Goal: Task Accomplishment & Management: Use online tool/utility

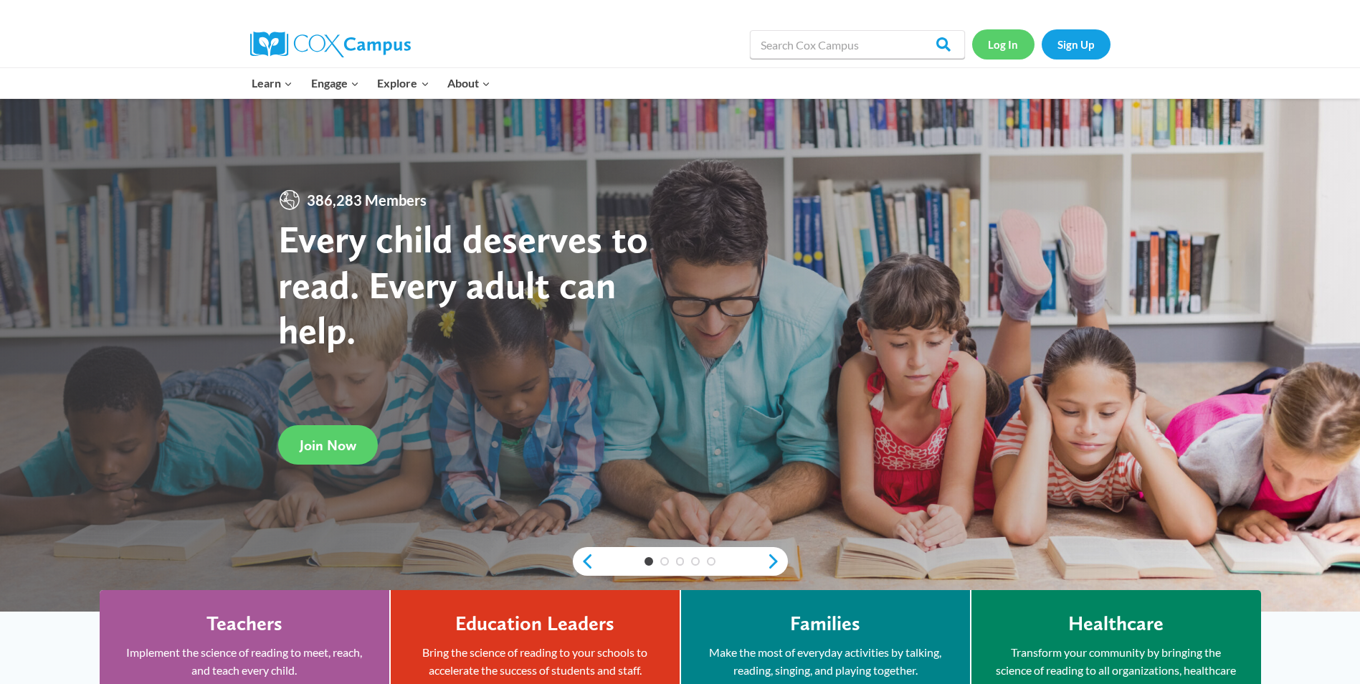
click at [995, 42] on link "Log In" at bounding box center [1003, 43] width 62 height 29
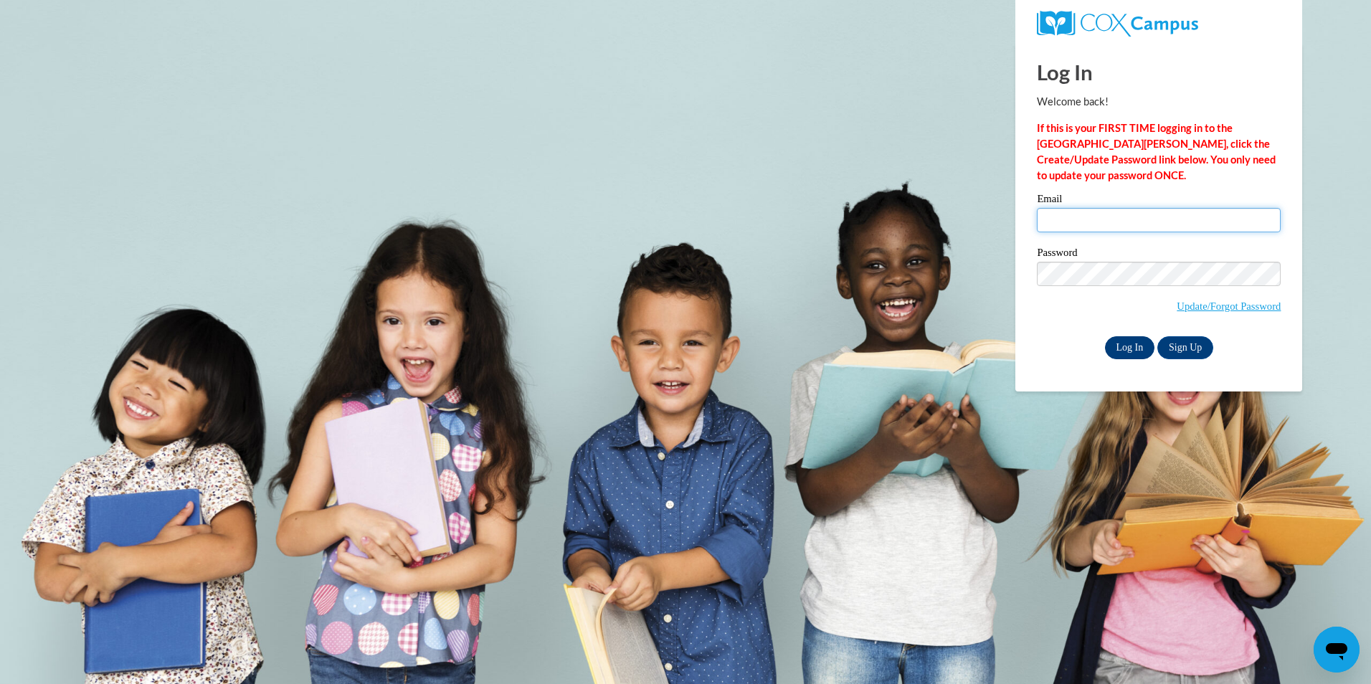
type input "mrtaylor@paulding.k12.ga.us"
click at [1139, 346] on input "Log In" at bounding box center [1130, 347] width 50 height 23
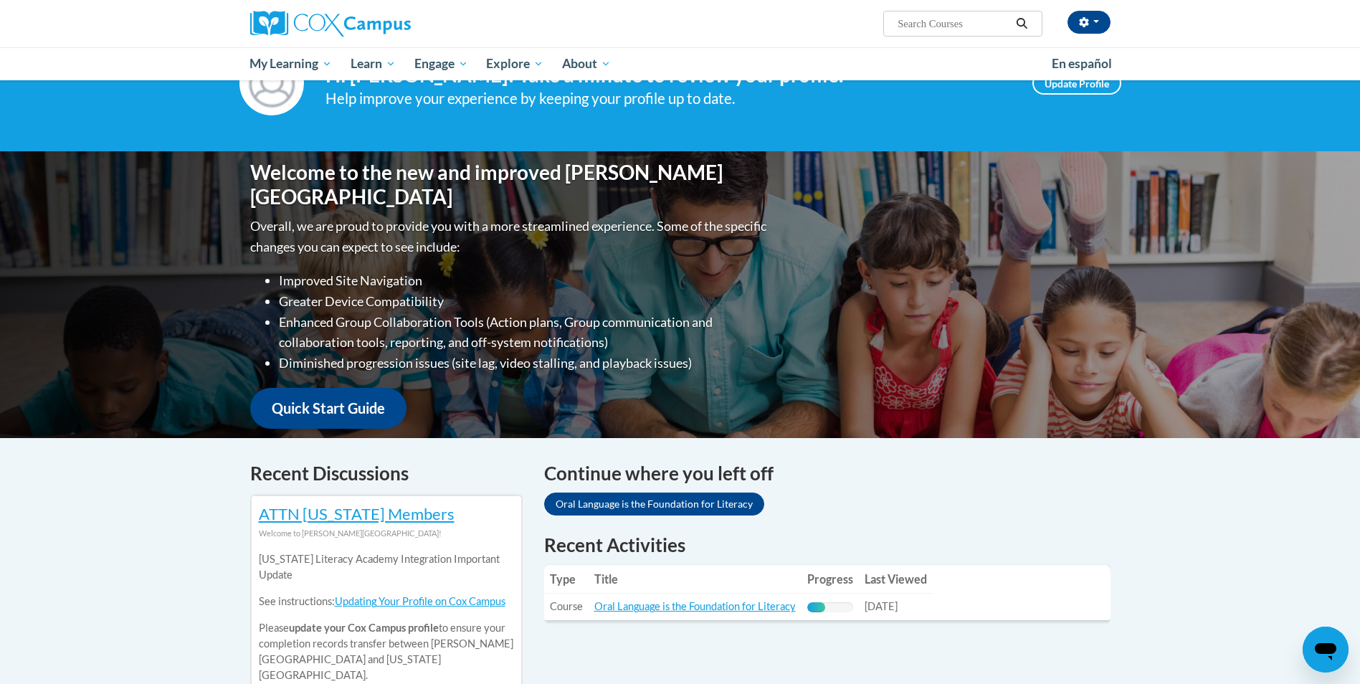
scroll to position [143, 0]
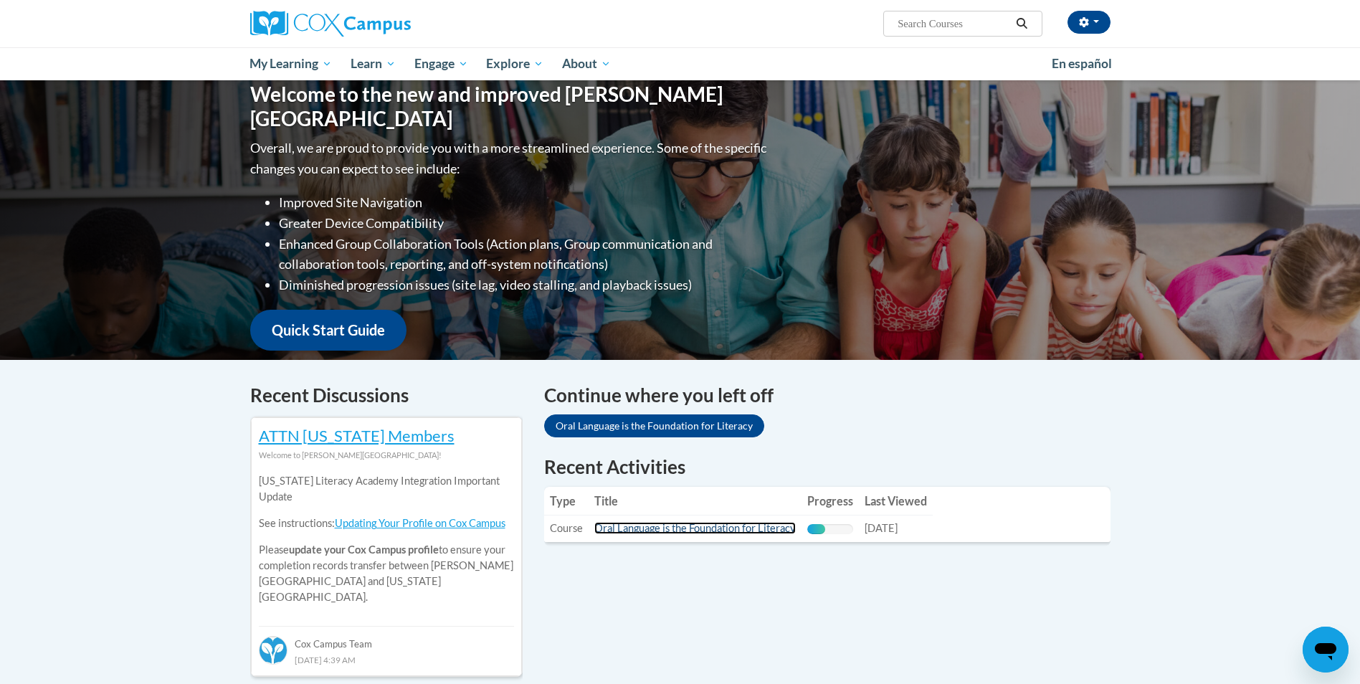
click at [692, 525] on link "Oral Language is the Foundation for Literacy" at bounding box center [696, 528] width 202 height 12
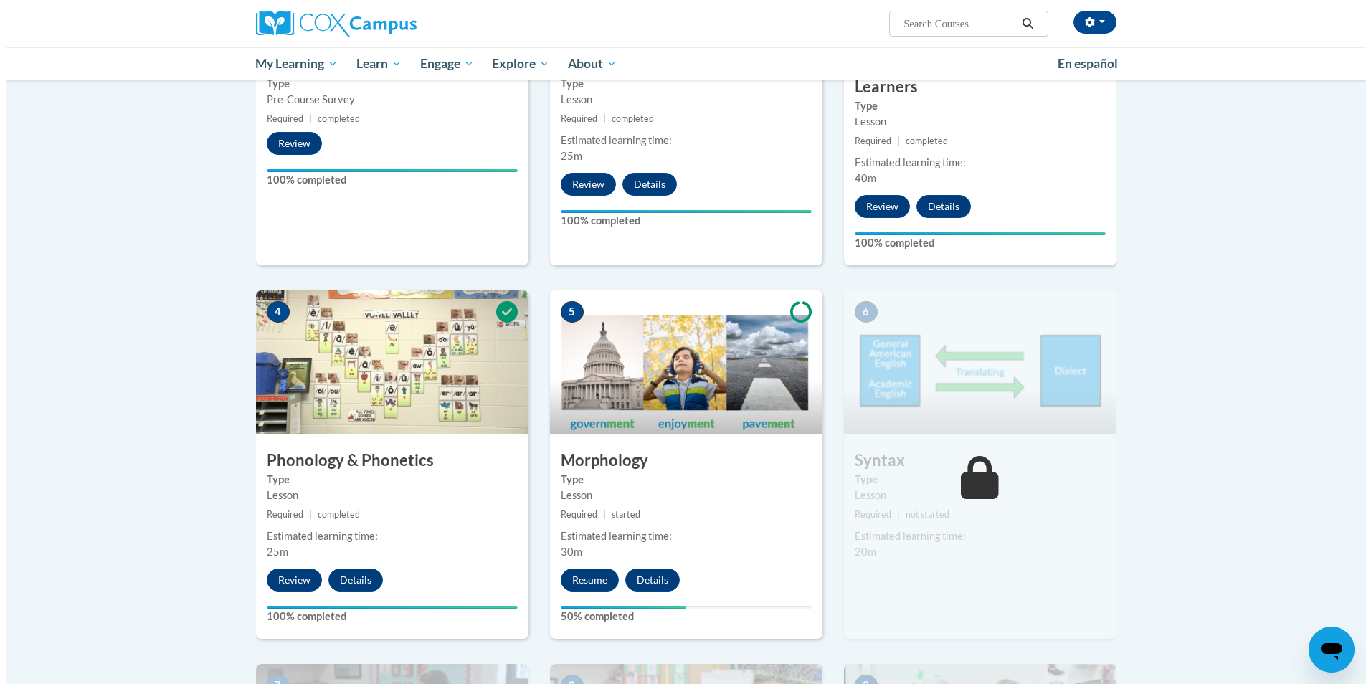
scroll to position [645, 0]
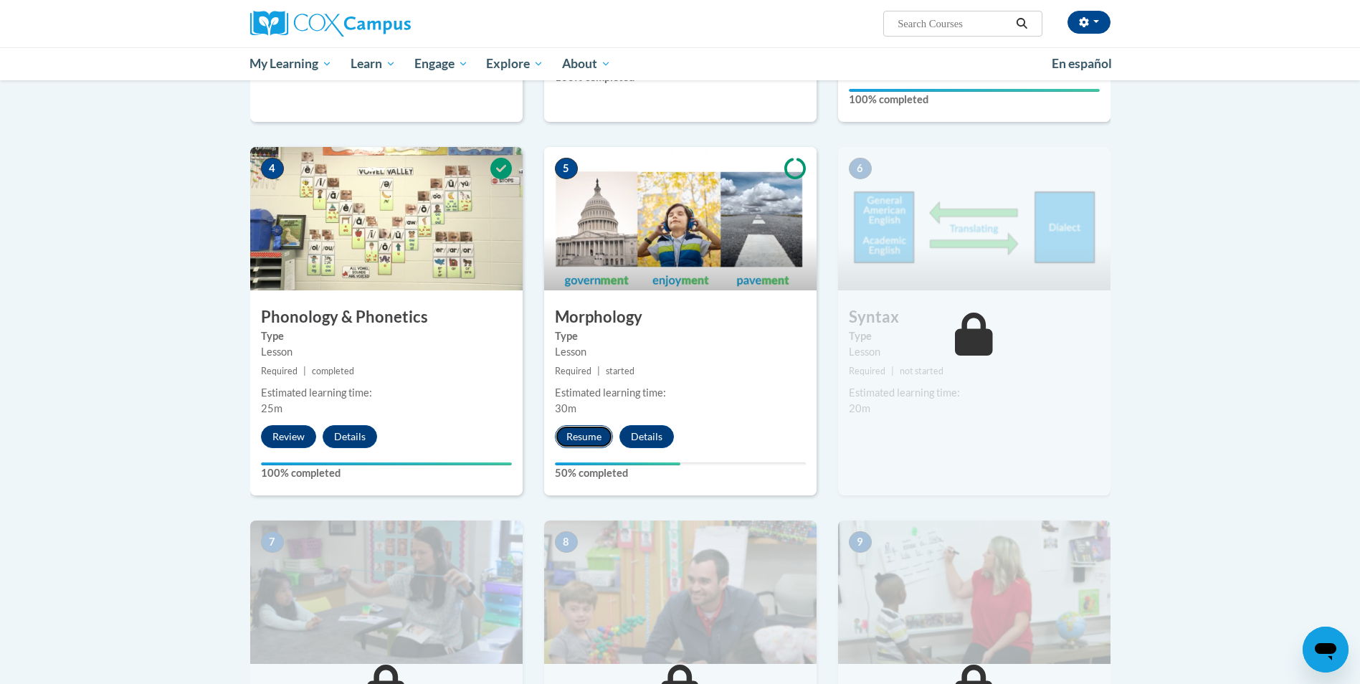
click at [574, 441] on button "Resume" at bounding box center [584, 436] width 58 height 23
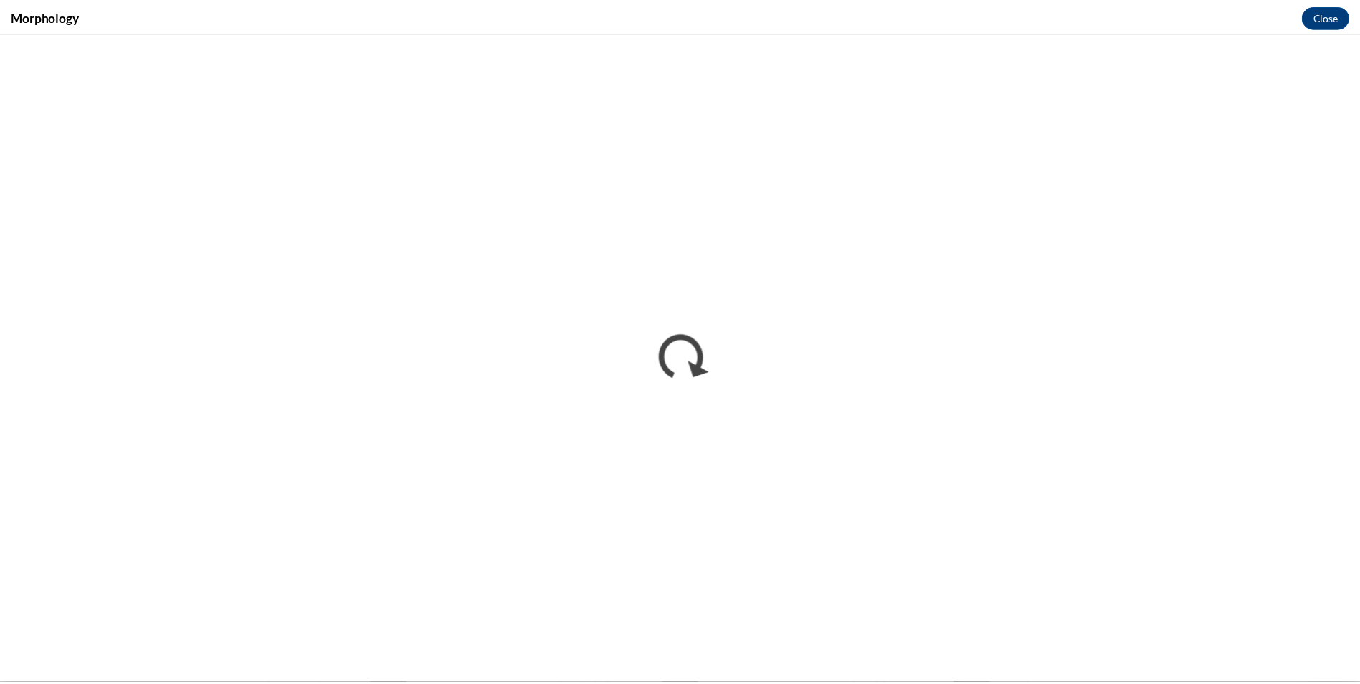
scroll to position [0, 0]
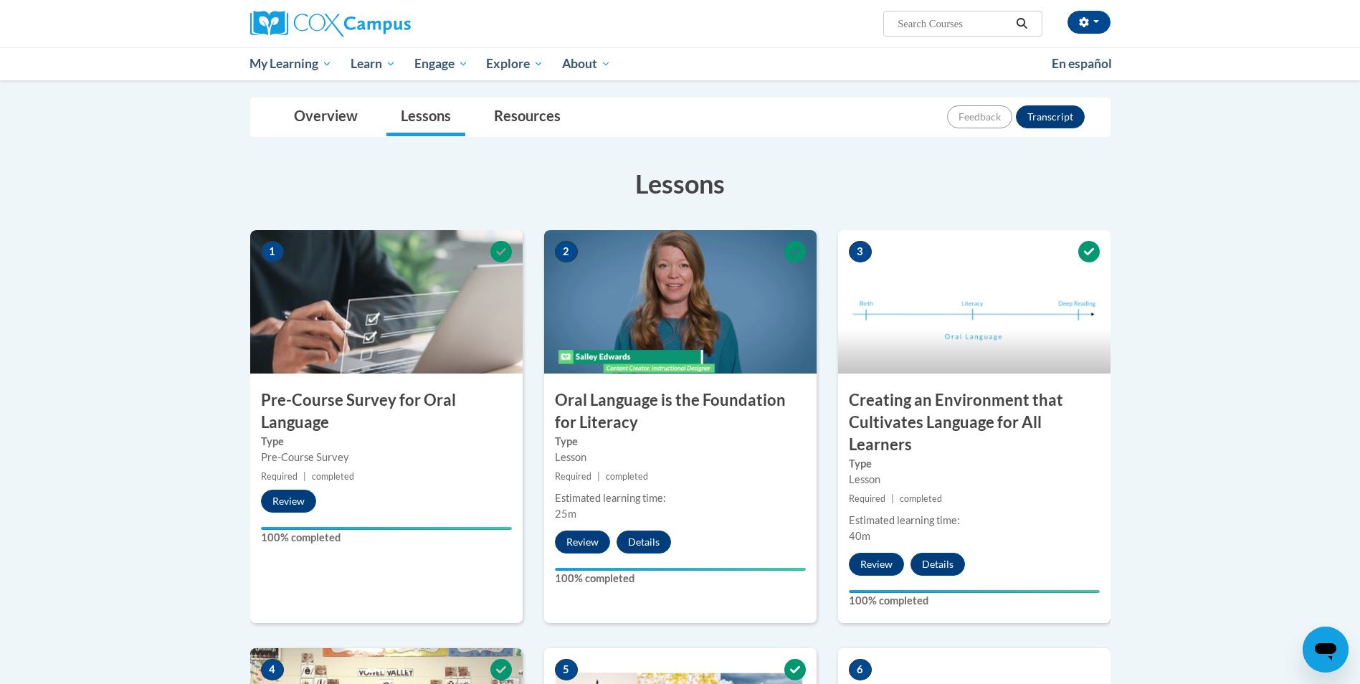
scroll to position [143, 0]
